Goal: Transaction & Acquisition: Obtain resource

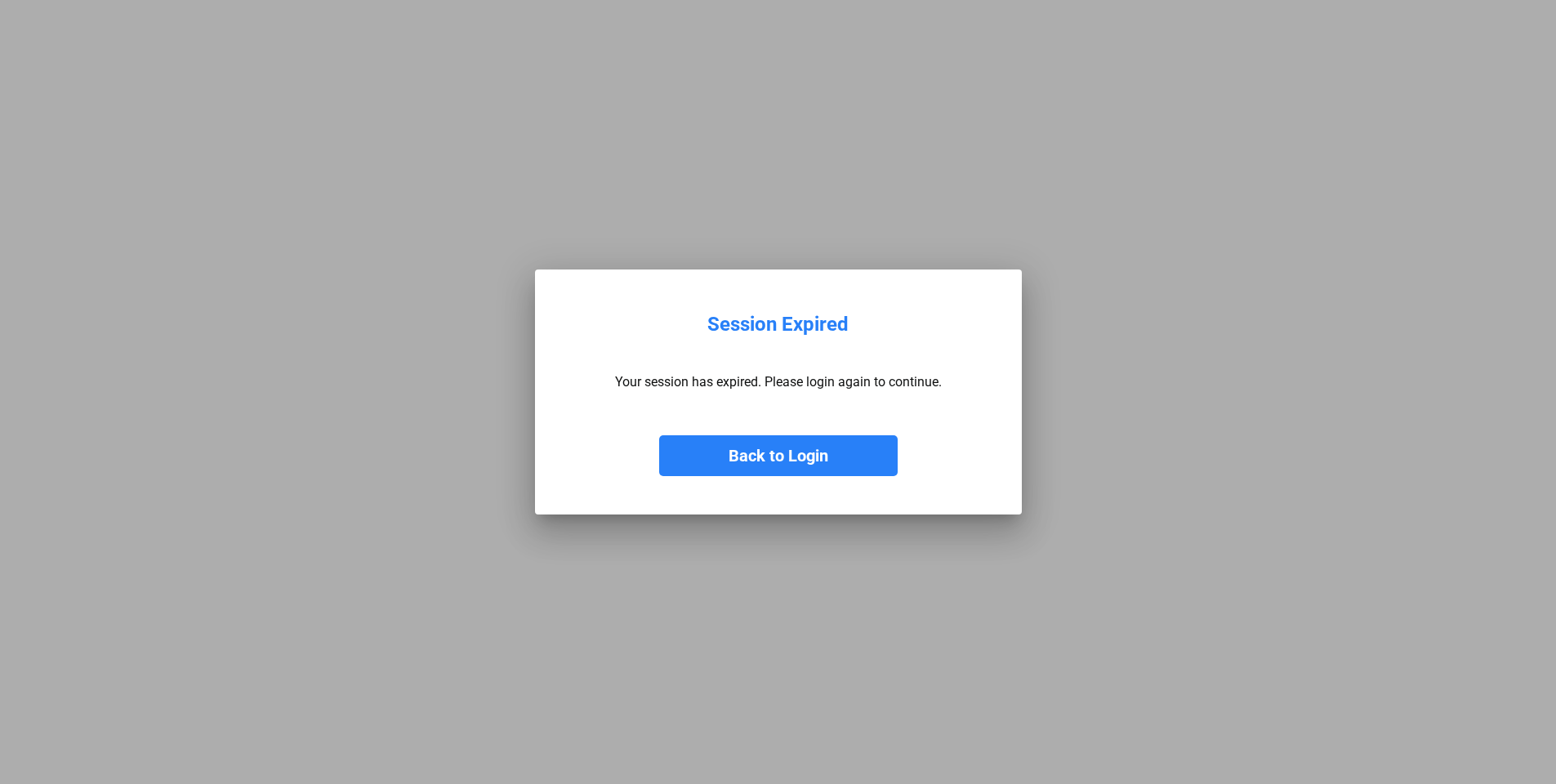
click at [778, 455] on button "Back to Login" at bounding box center [778, 455] width 238 height 41
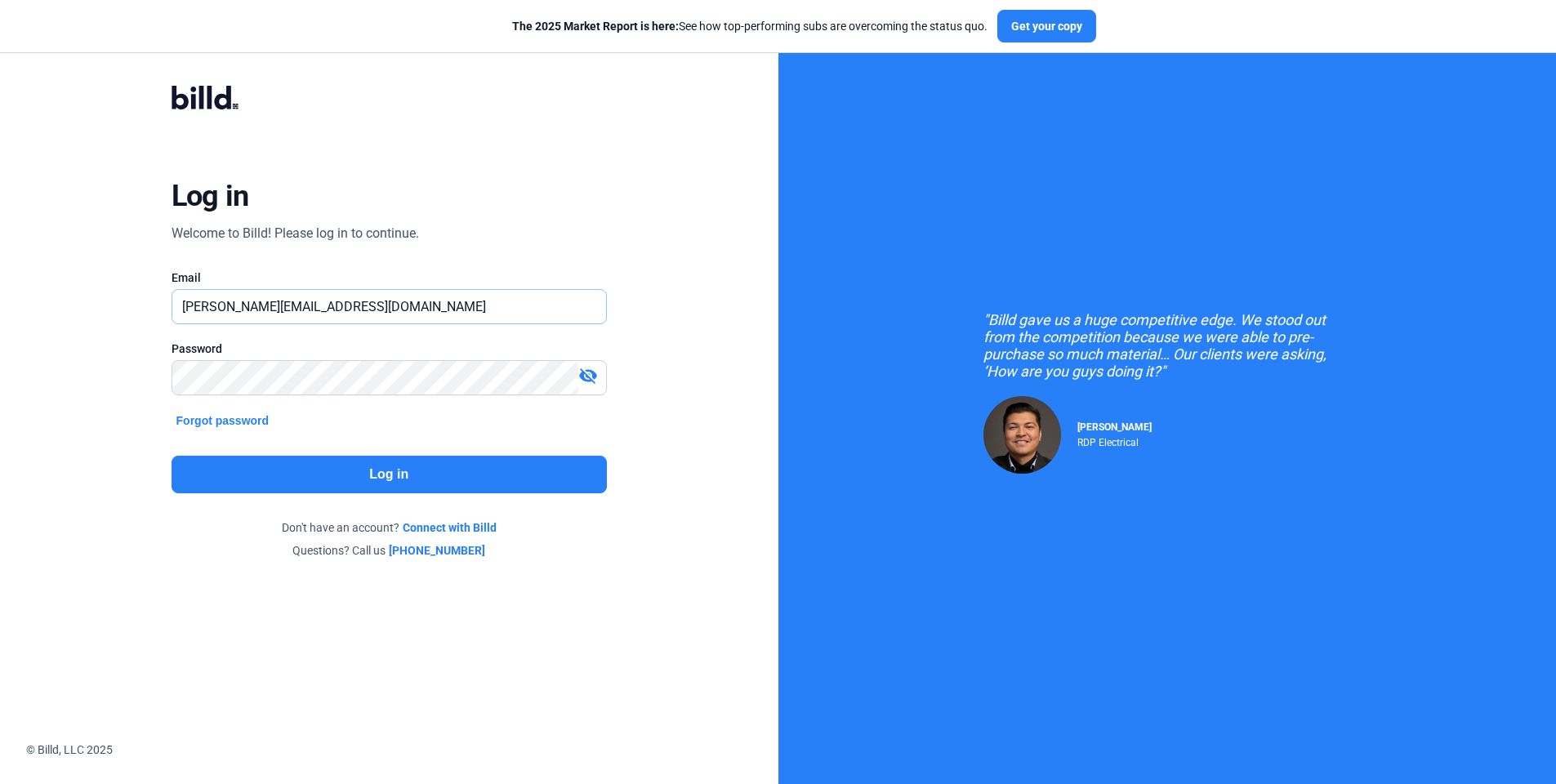
type input "[PERSON_NAME][EMAIL_ADDRESS][DOMAIN_NAME]"
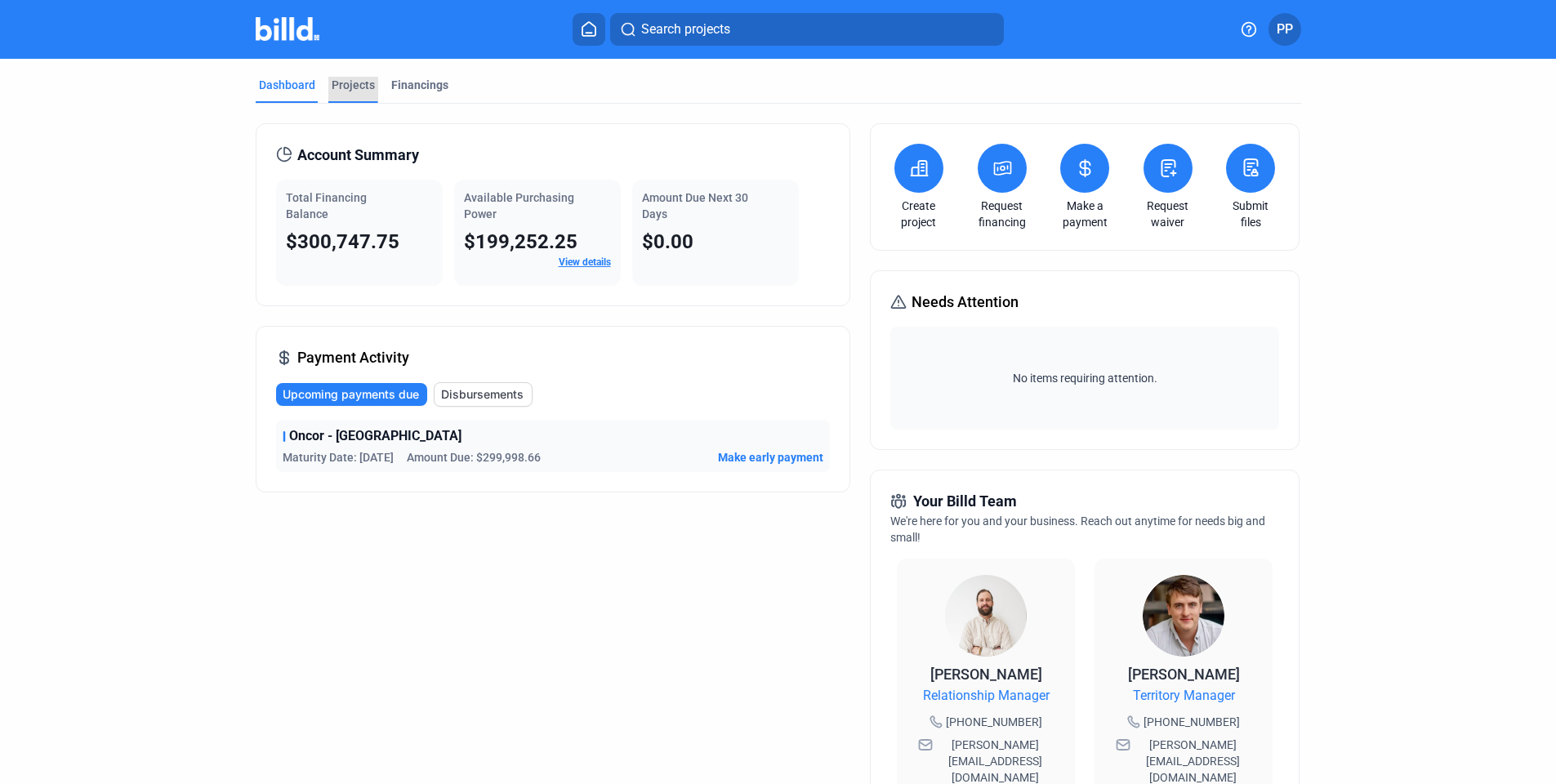
click at [361, 77] on div "Projects" at bounding box center [353, 85] width 43 height 16
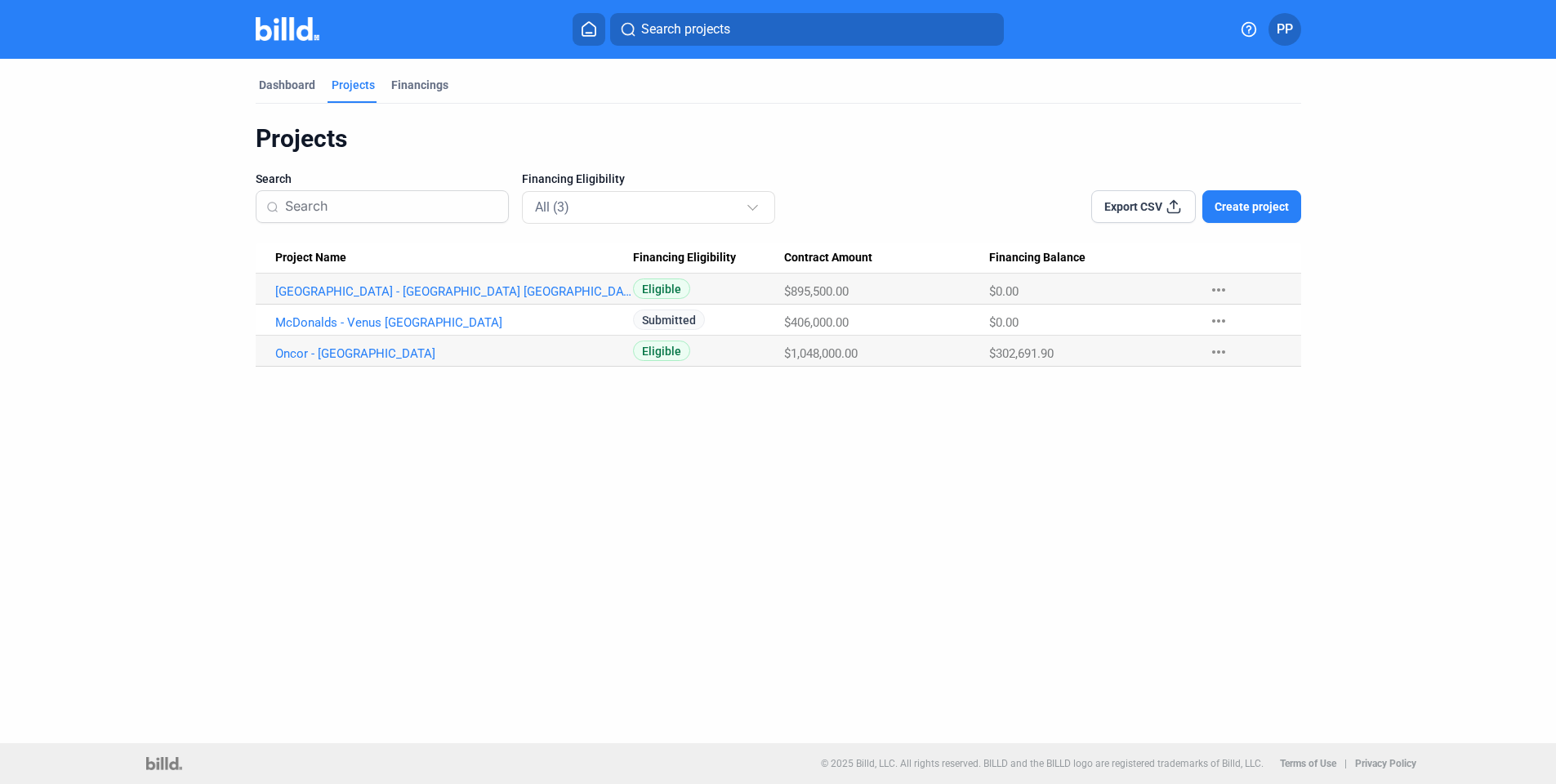
click at [1077, 298] on div "$0.00" at bounding box center [1091, 291] width 205 height 15
click at [1223, 320] on mat-icon "more_horiz" at bounding box center [1219, 321] width 20 height 20
click at [1095, 450] on div at bounding box center [778, 392] width 1556 height 784
click at [422, 85] on div "Financings" at bounding box center [419, 85] width 57 height 16
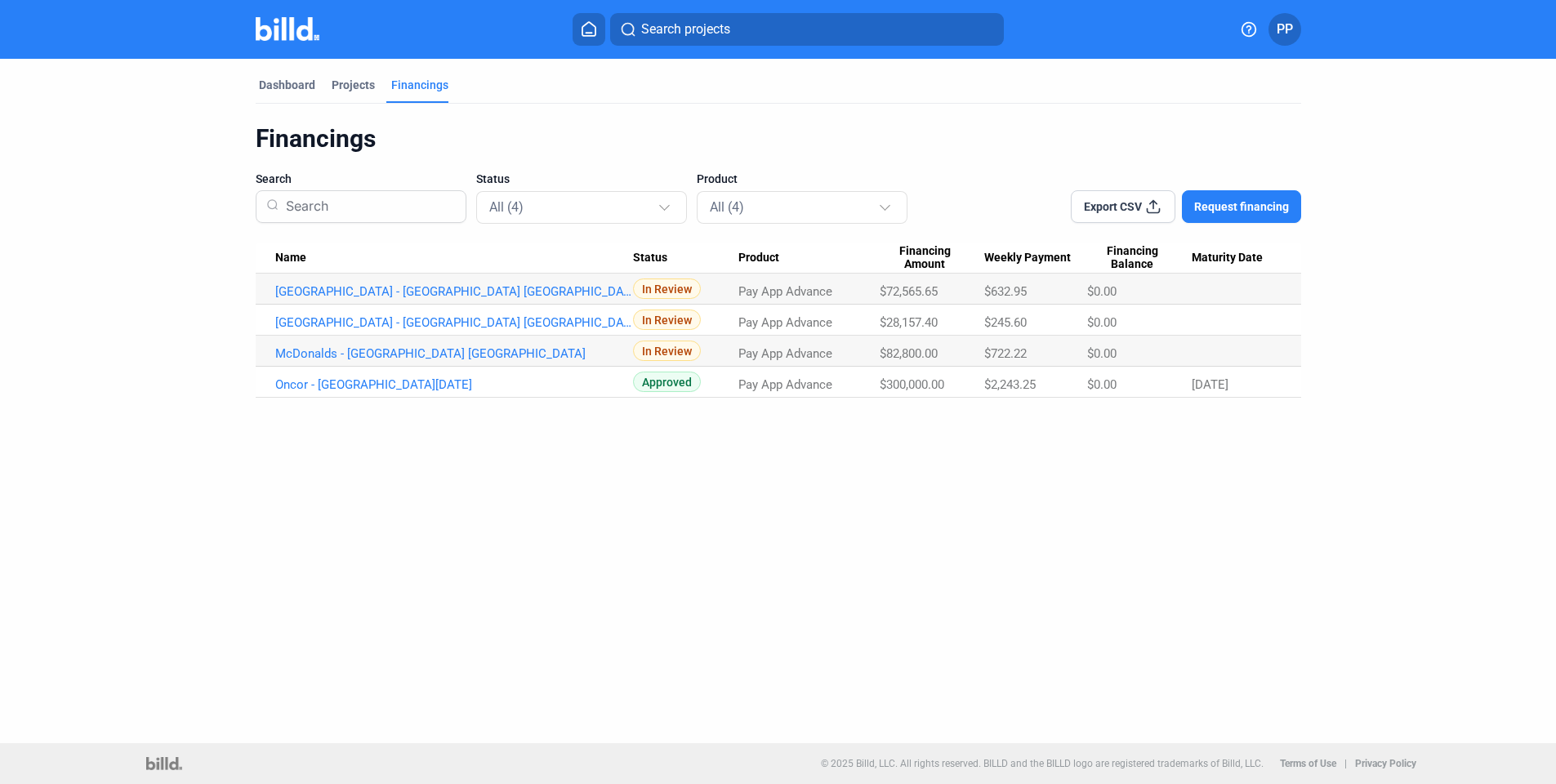
click at [1232, 216] on button "Request financing" at bounding box center [1241, 207] width 119 height 33
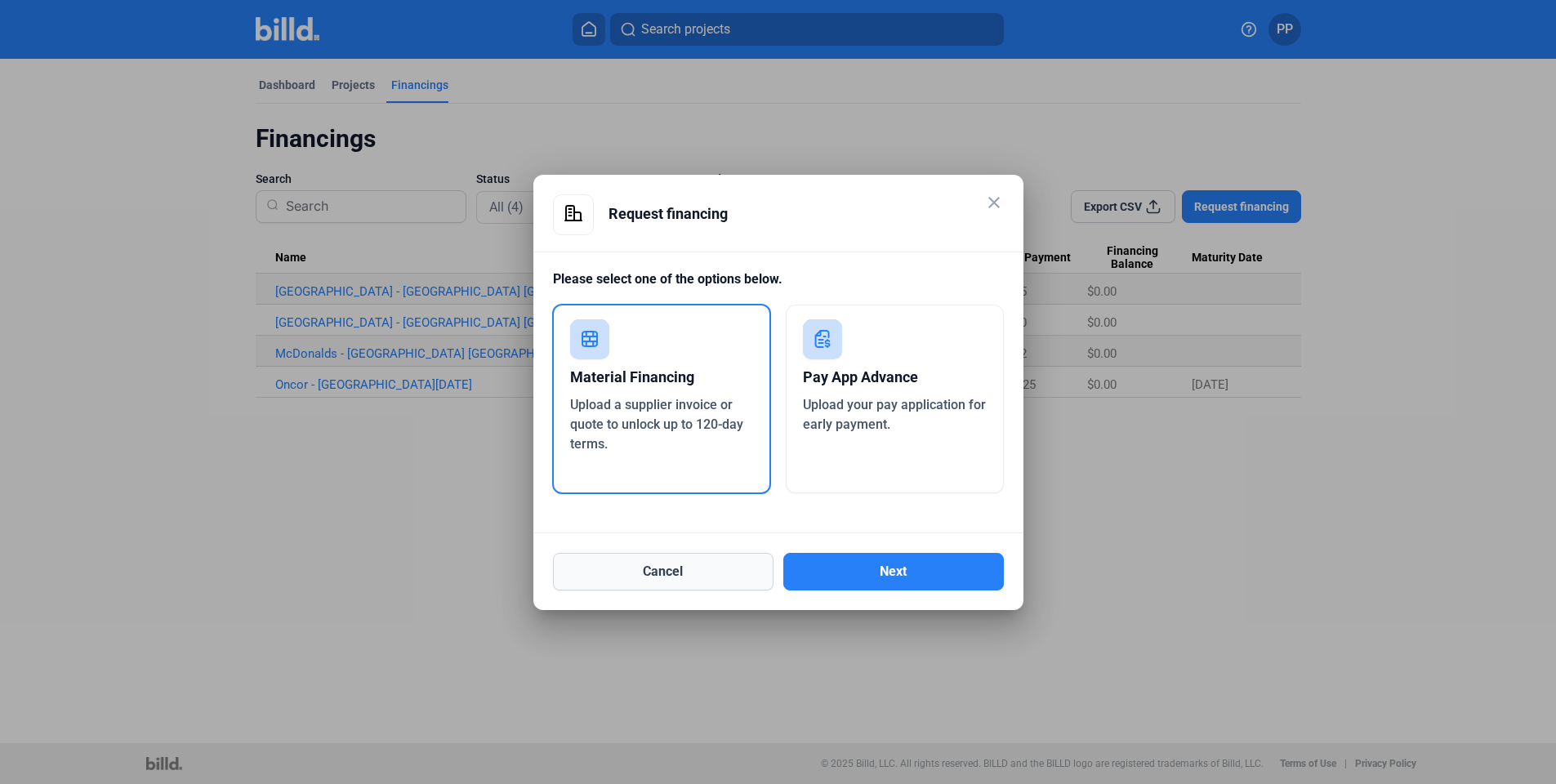
click at [693, 580] on button "Cancel" at bounding box center [664, 572] width 221 height 38
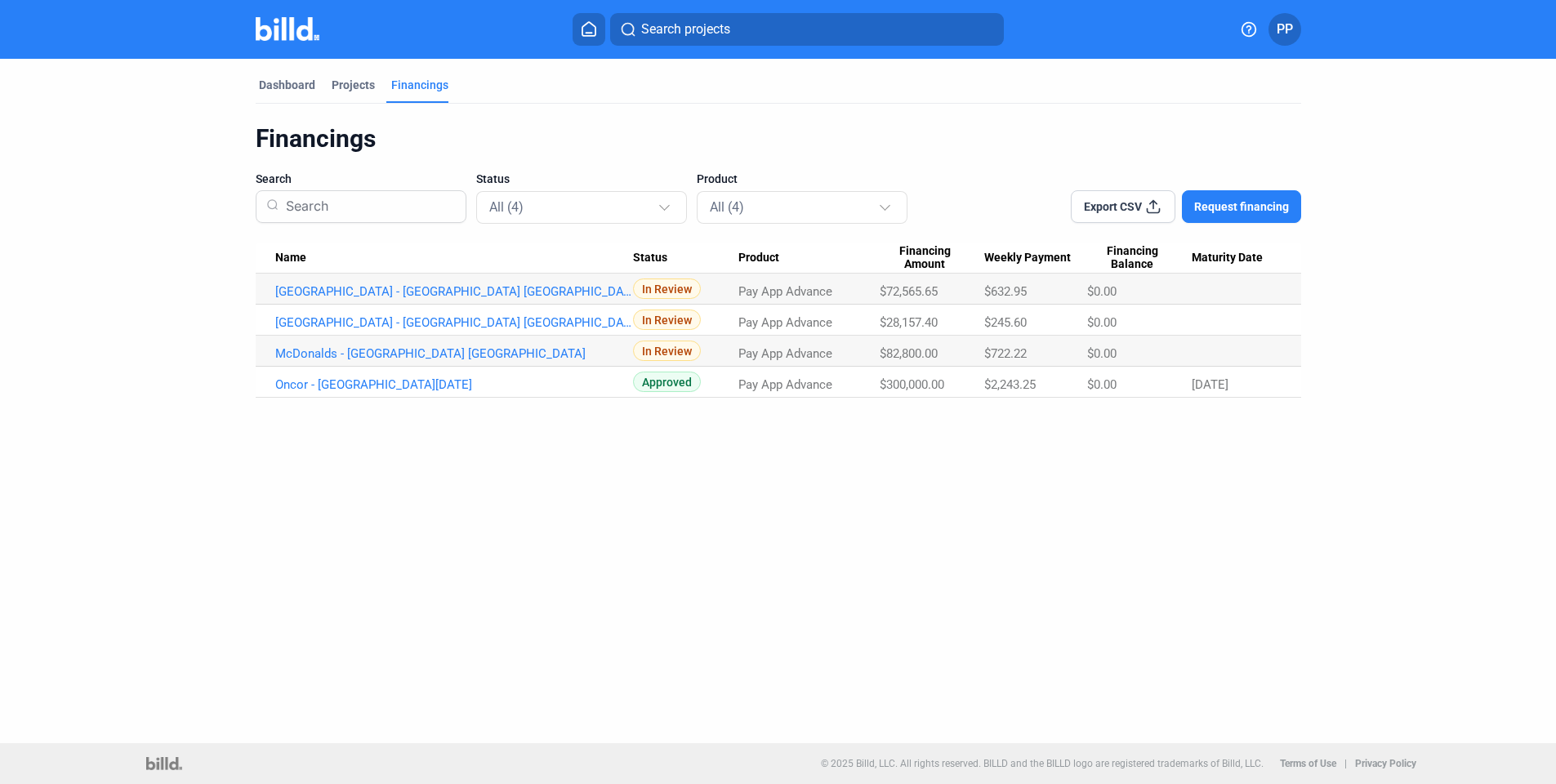
click at [942, 546] on div "Dashboard Projects Financings Financings Search Status All (4) Product All (4) …" at bounding box center [778, 400] width 1556 height 684
click at [356, 78] on div "Projects" at bounding box center [353, 85] width 43 height 16
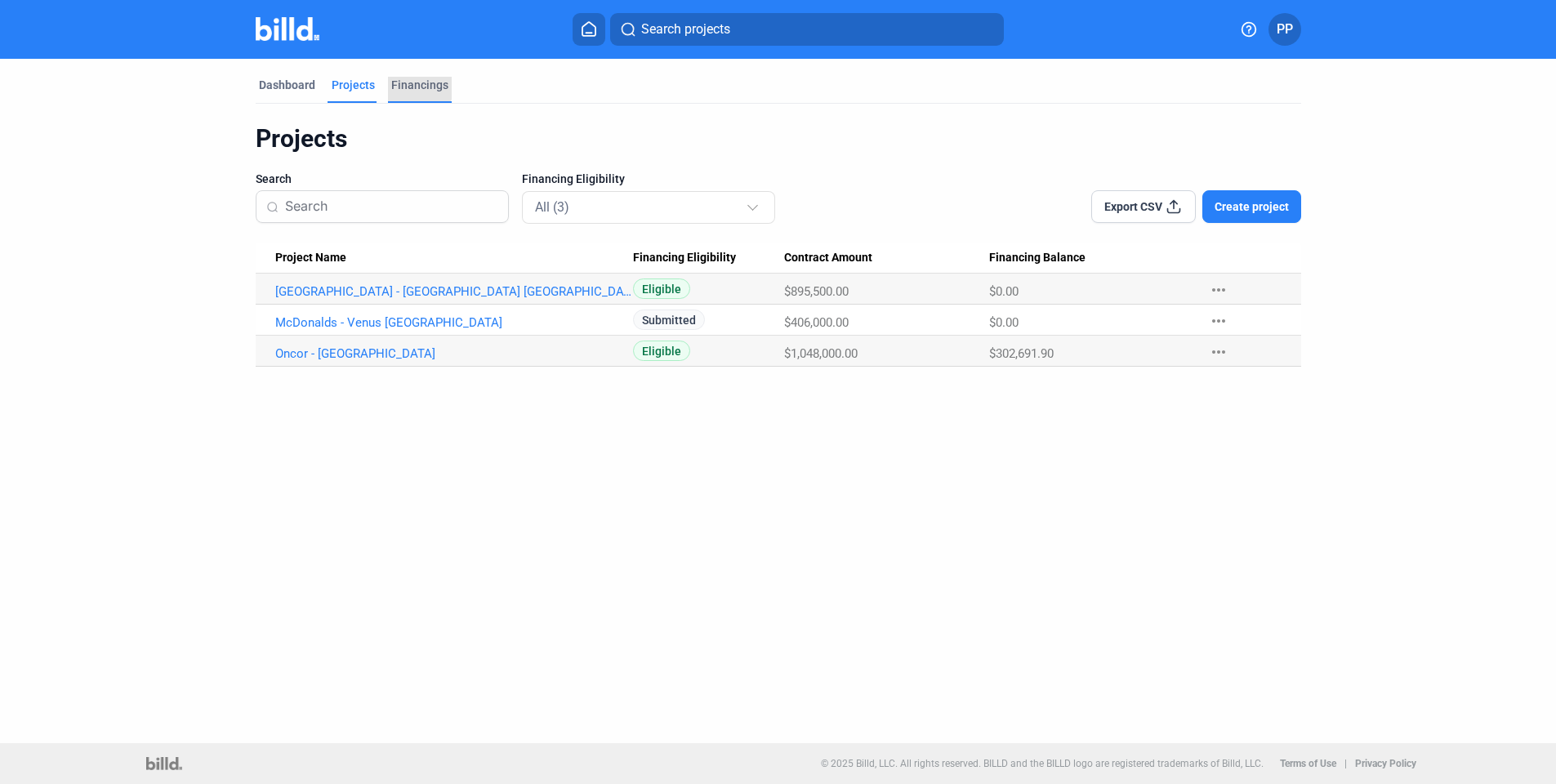
click at [410, 85] on div "Financings" at bounding box center [419, 85] width 57 height 16
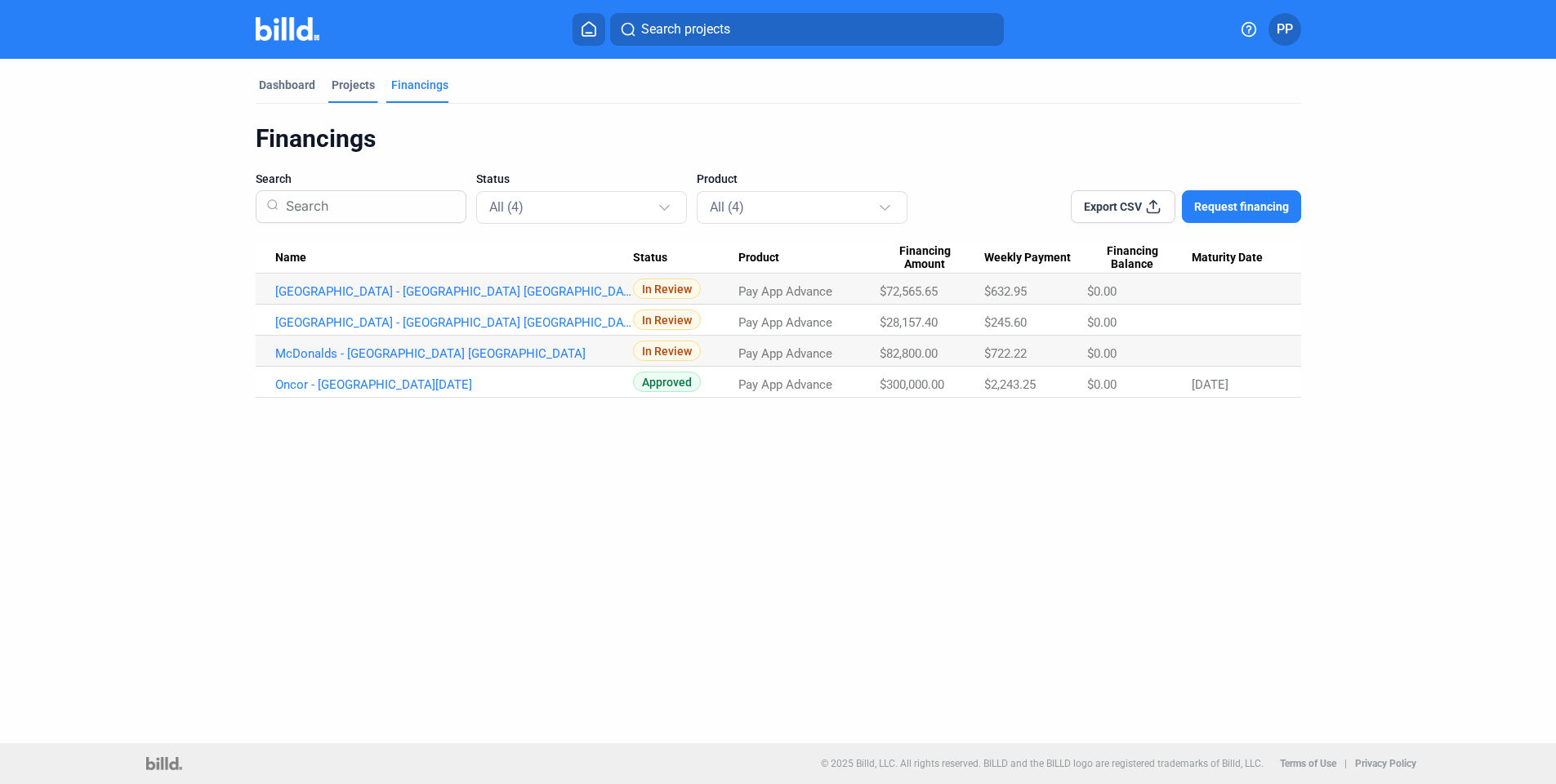
click at [351, 85] on div "Projects" at bounding box center [353, 85] width 43 height 16
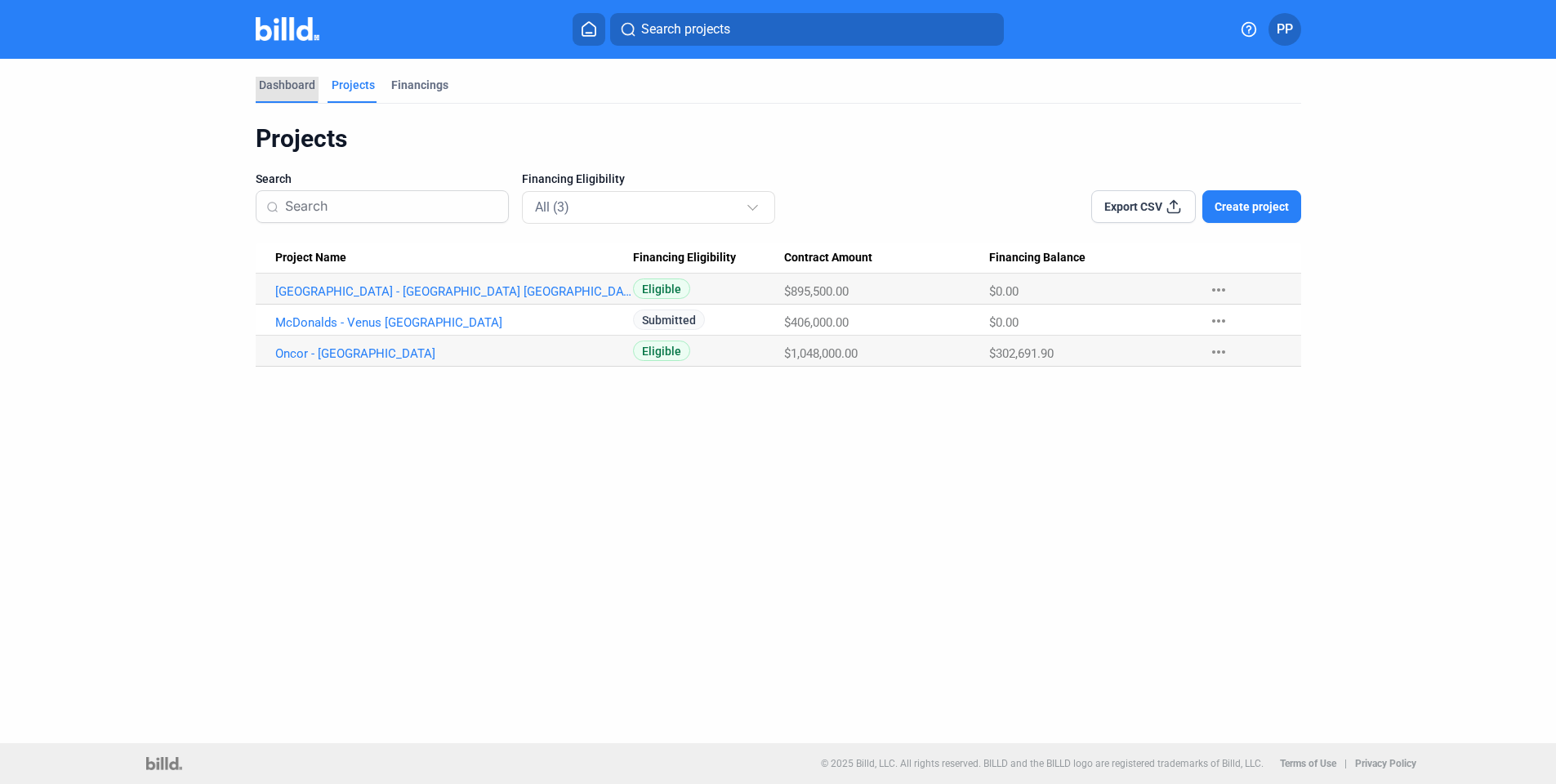
click at [294, 84] on div "Dashboard" at bounding box center [287, 85] width 56 height 16
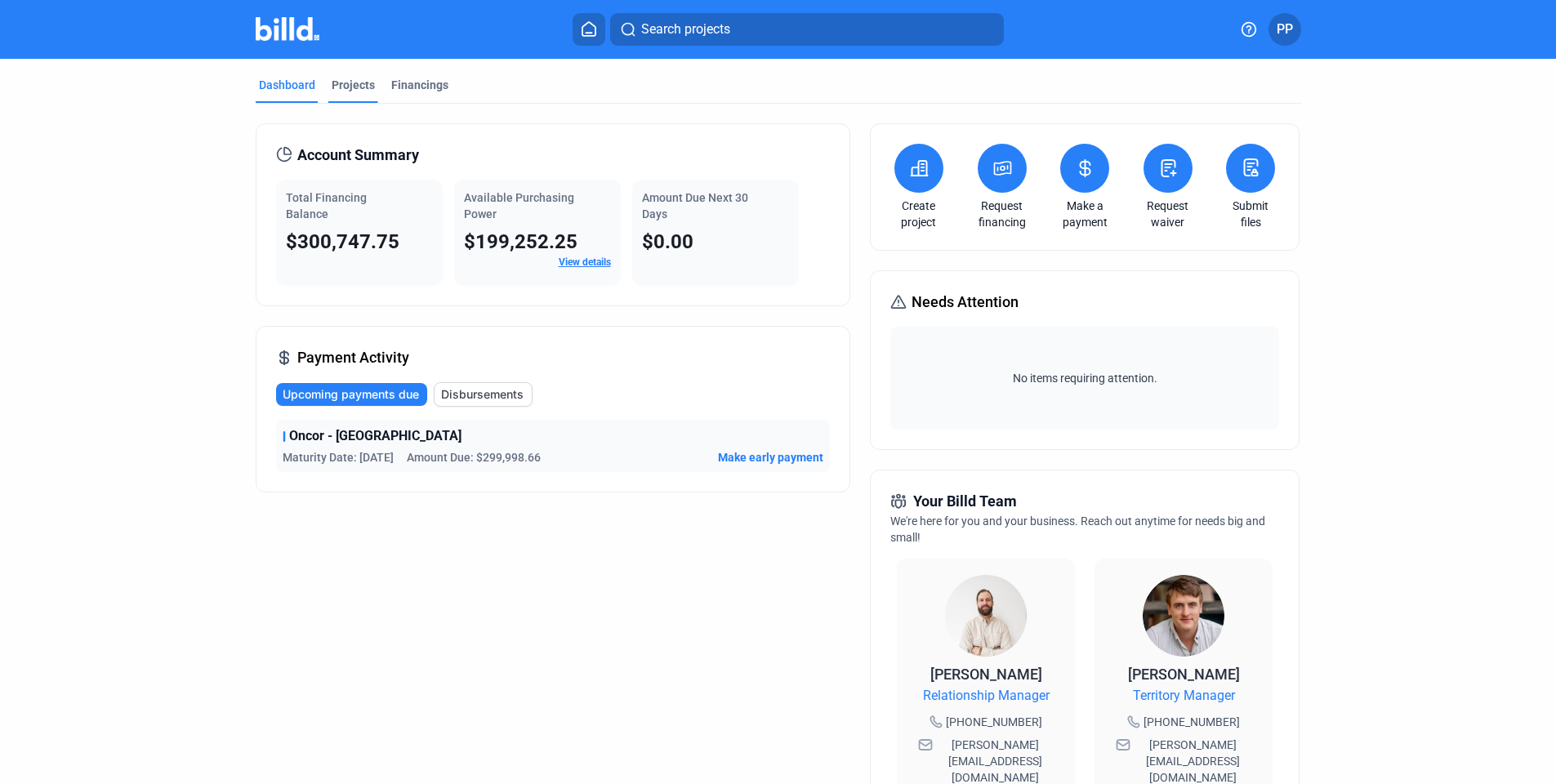
click at [338, 84] on div "Projects" at bounding box center [353, 85] width 43 height 16
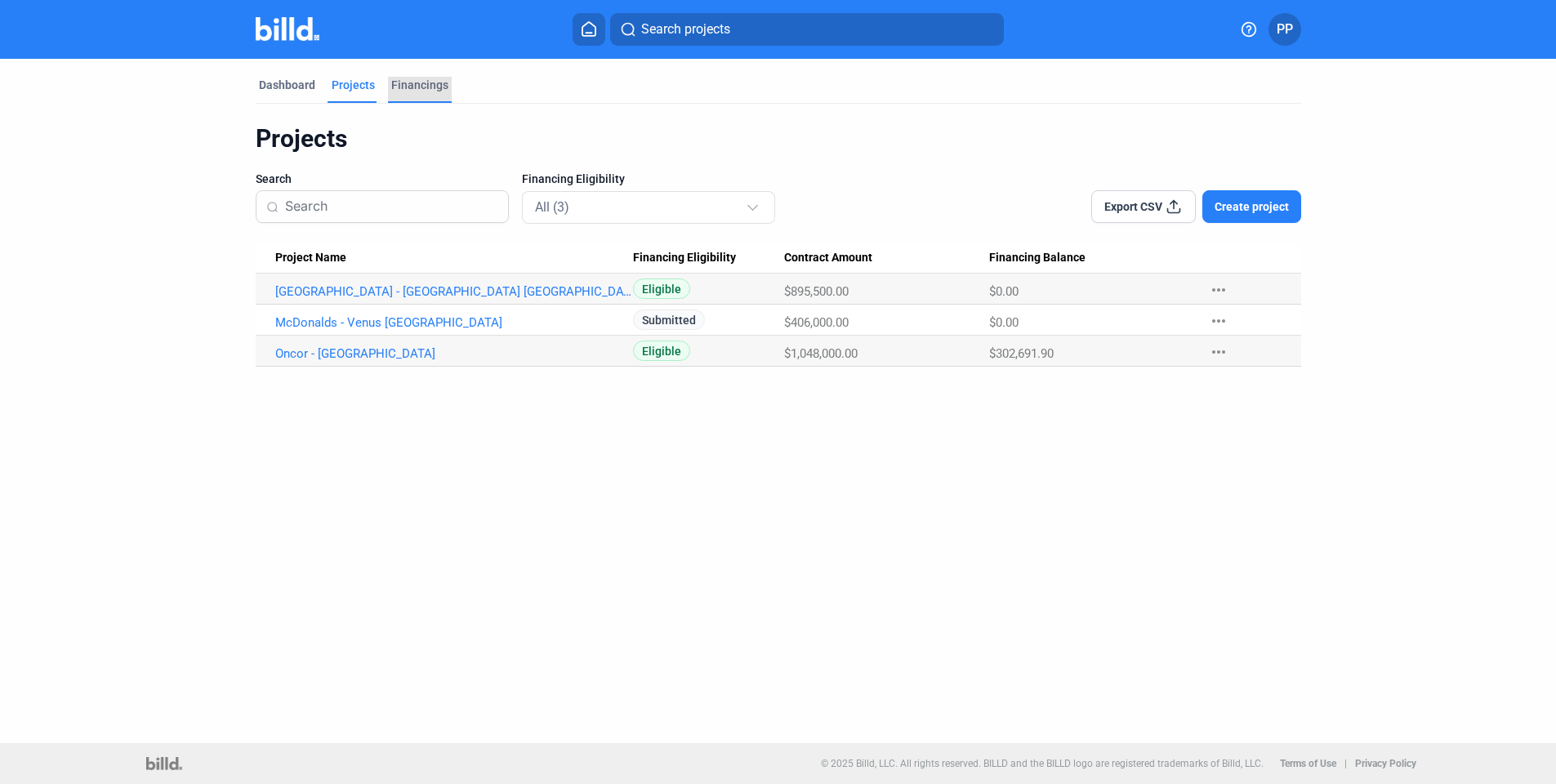
click at [419, 87] on div "Financings" at bounding box center [419, 85] width 57 height 16
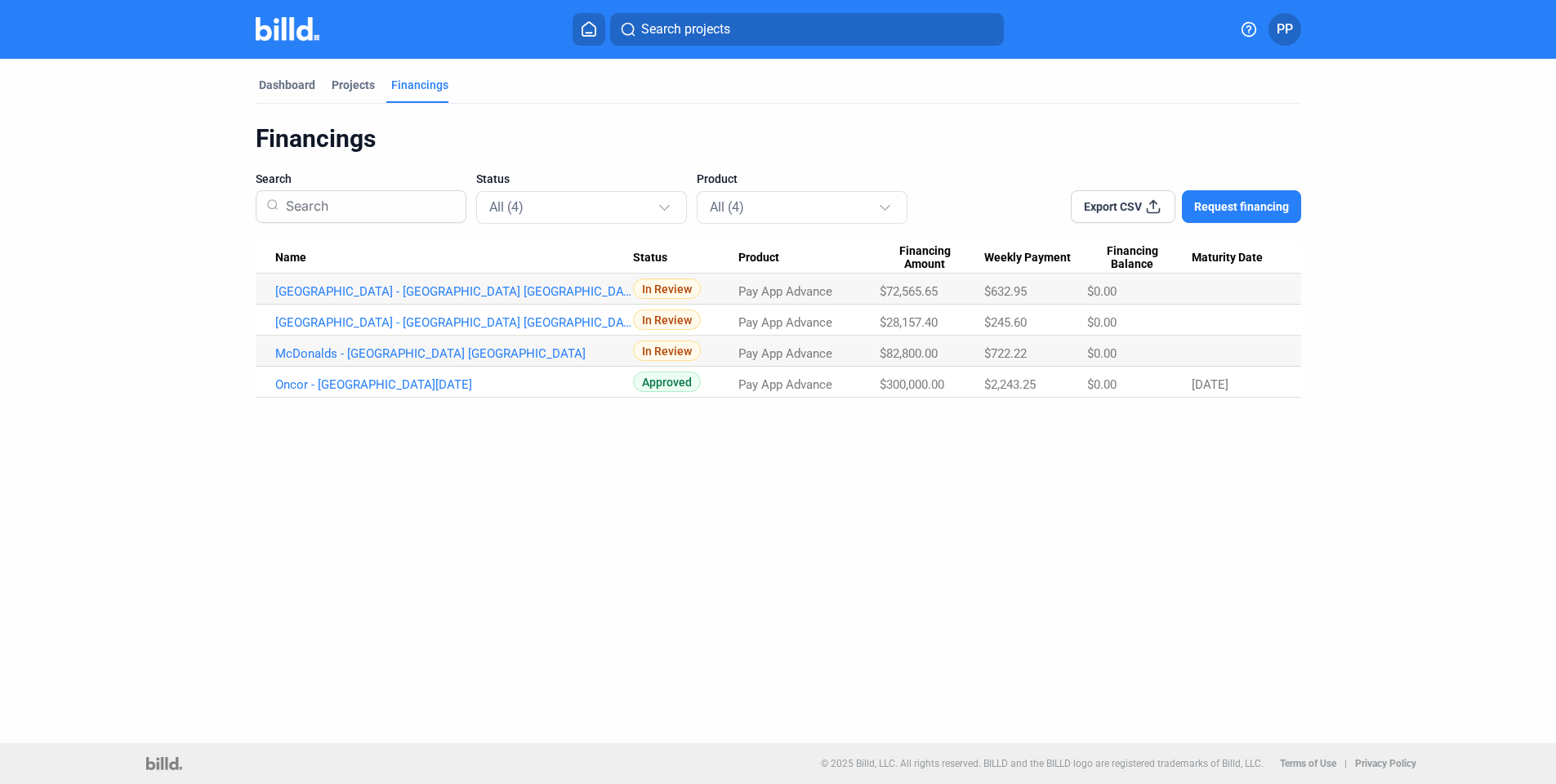
click at [243, 223] on div "Dashboard Projects Financings Financings Search Status All (4) Product All (4) …" at bounding box center [778, 228] width 1111 height 339
click at [571, 79] on div "Dashboard Projects Financings" at bounding box center [778, 90] width 1045 height 26
click at [1299, 79] on div "Dashboard Projects Financings" at bounding box center [778, 90] width 1045 height 26
